Goal: Information Seeking & Learning: Compare options

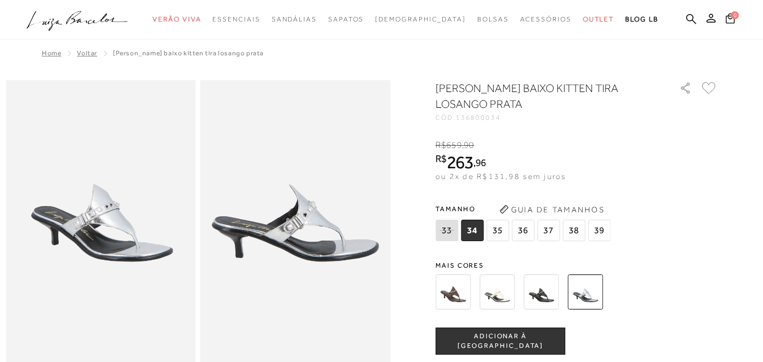
click at [547, 294] on img at bounding box center [540, 291] width 35 height 35
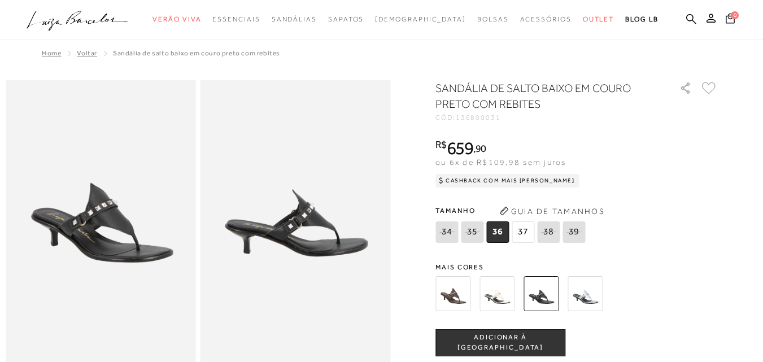
click at [454, 292] on img at bounding box center [452, 293] width 35 height 35
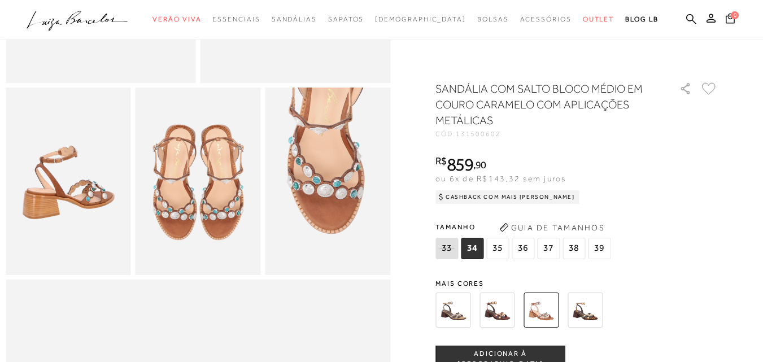
scroll to position [339, 0]
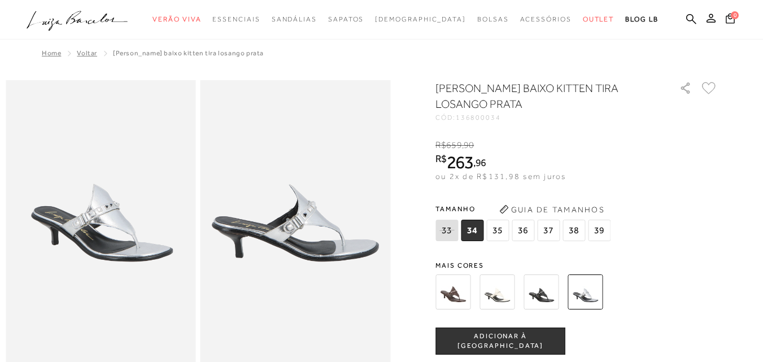
click at [461, 298] on img at bounding box center [452, 291] width 35 height 35
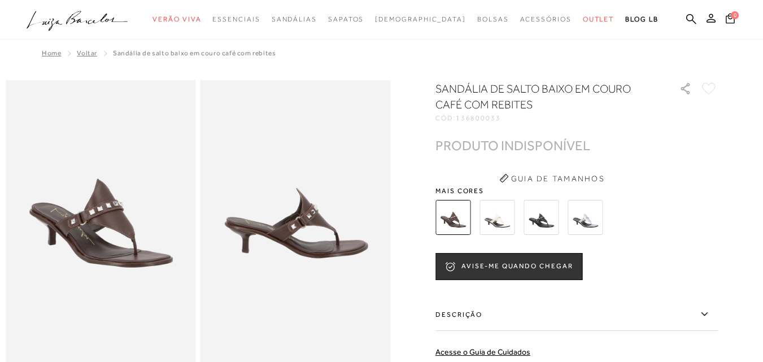
click at [538, 218] on img at bounding box center [540, 217] width 35 height 35
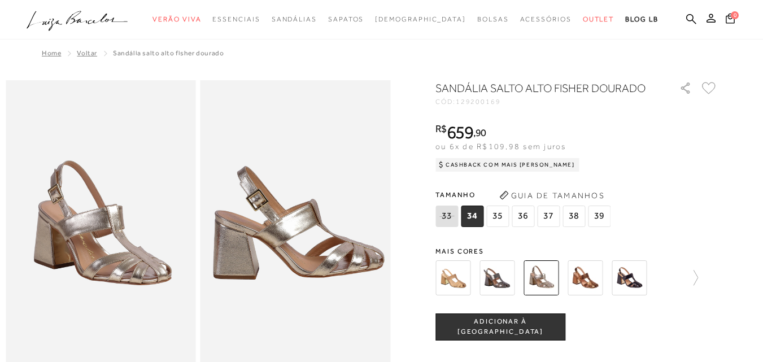
click at [587, 281] on img at bounding box center [584, 277] width 35 height 35
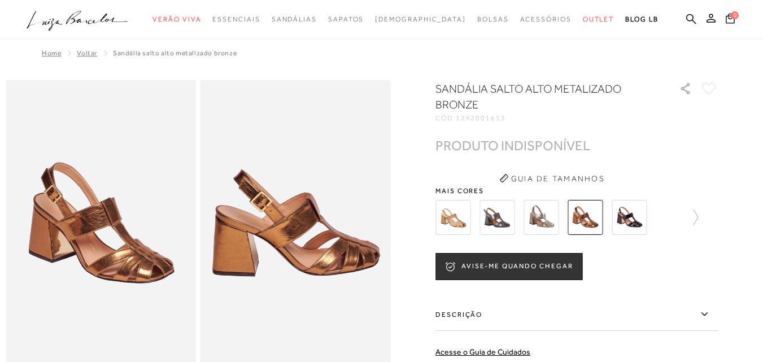
click at [500, 221] on img at bounding box center [496, 217] width 35 height 35
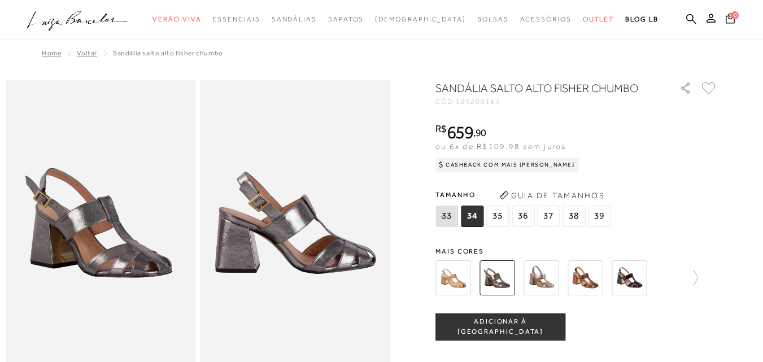
click at [455, 286] on img at bounding box center [452, 277] width 35 height 35
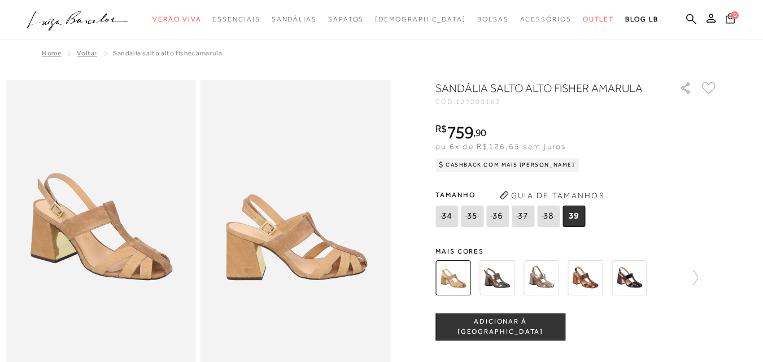
click at [592, 285] on img at bounding box center [584, 277] width 35 height 35
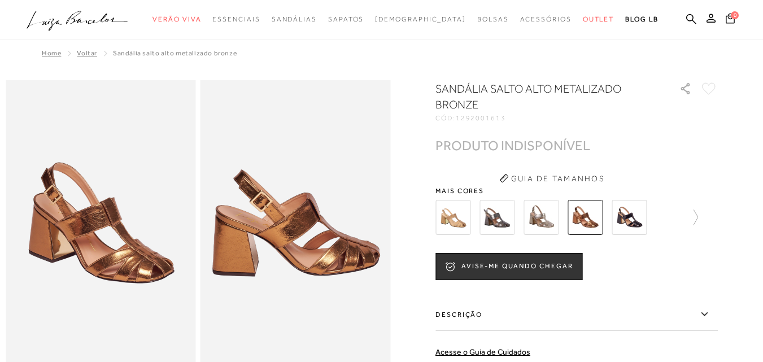
click at [636, 218] on img at bounding box center [628, 217] width 35 height 35
